Goal: Task Accomplishment & Management: Complete application form

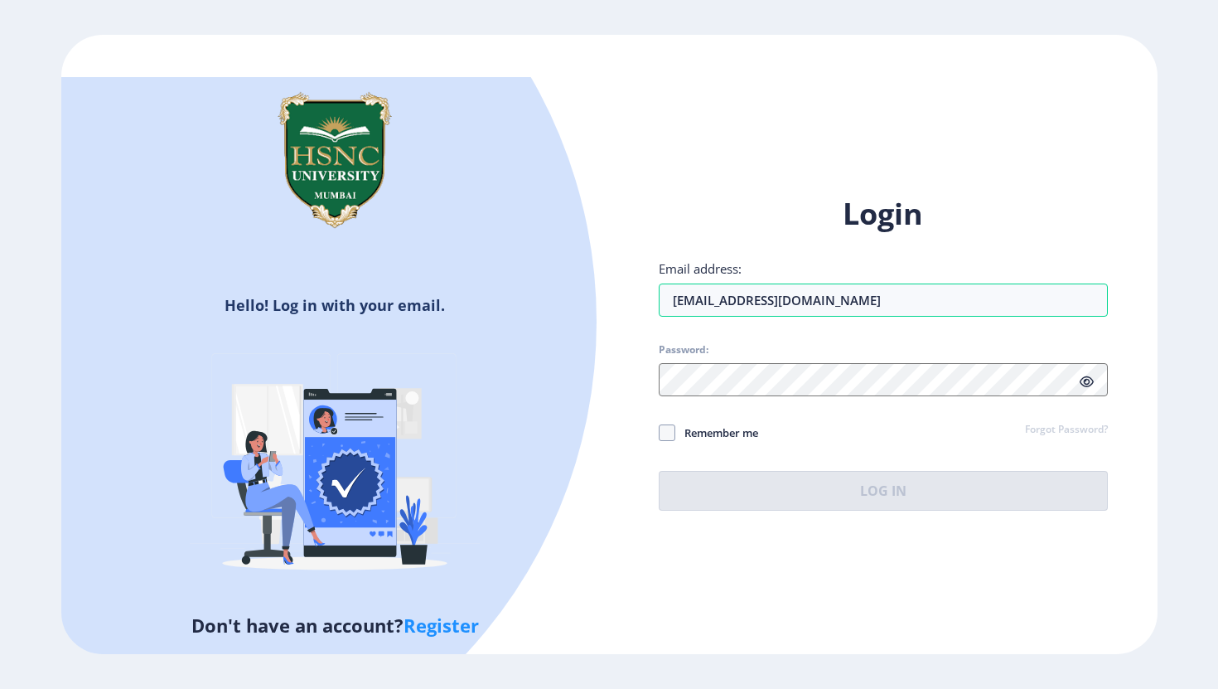
type input "[EMAIL_ADDRESS][DOMAIN_NAME]"
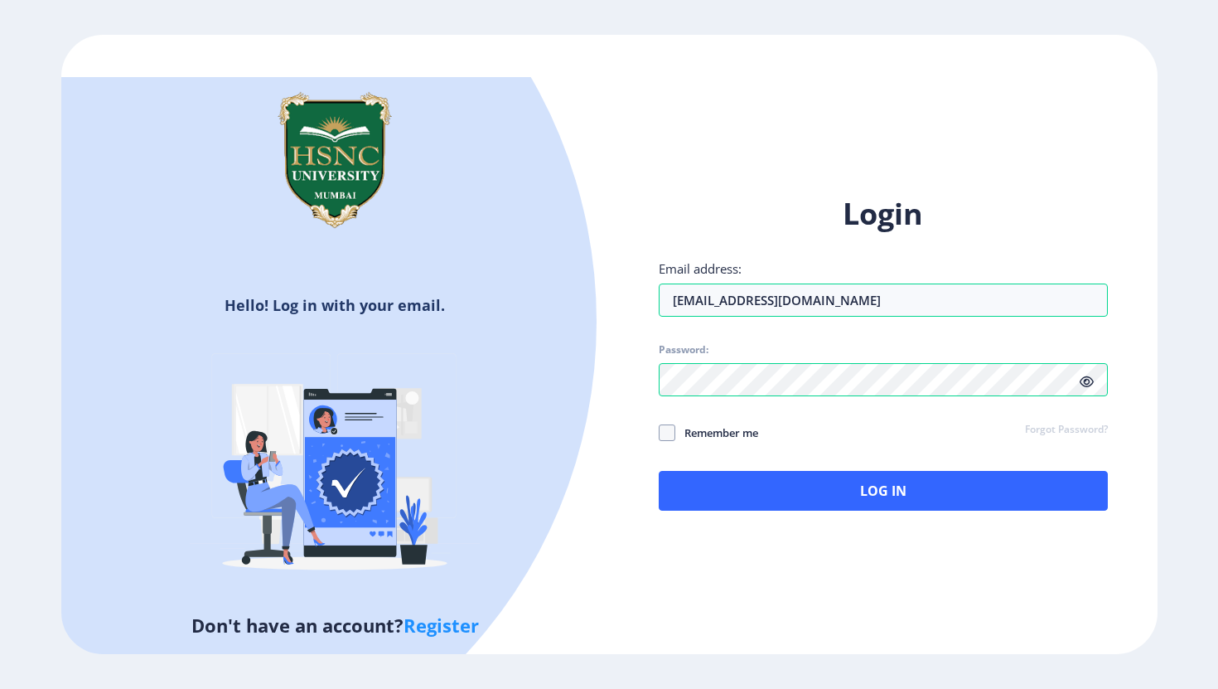
click at [1092, 378] on icon at bounding box center [1087, 381] width 14 height 12
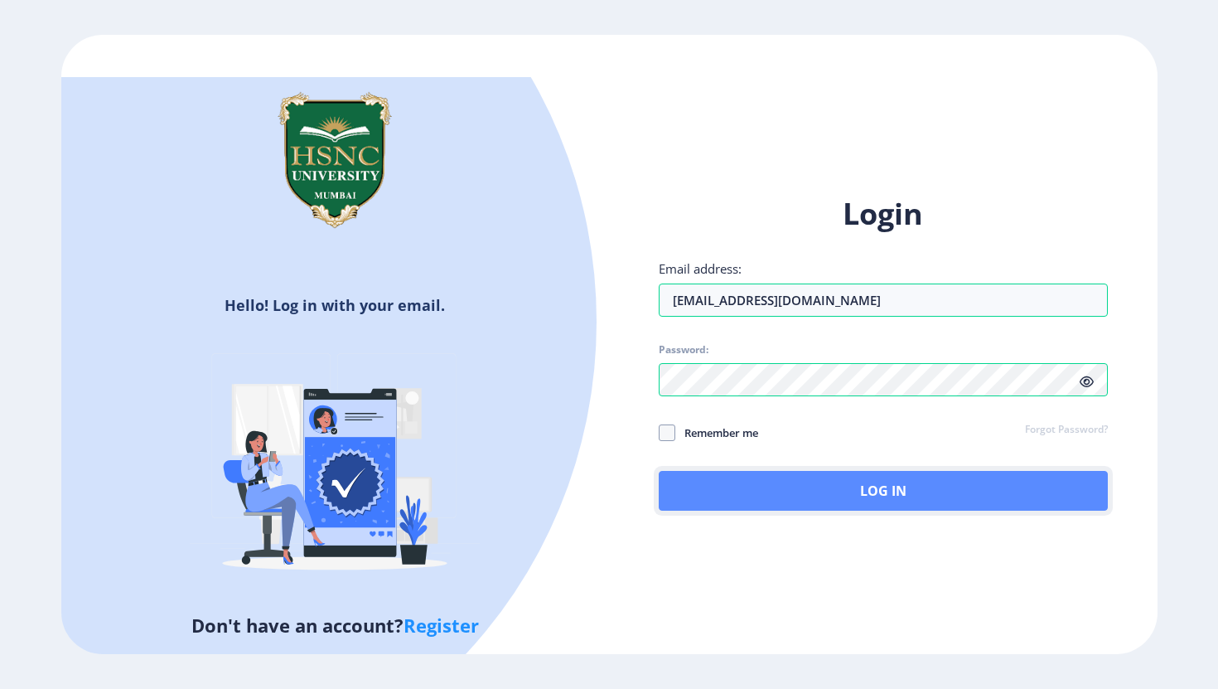
click at [945, 483] on button "Log In" at bounding box center [883, 491] width 449 height 40
